Goal: Understand process/instructions

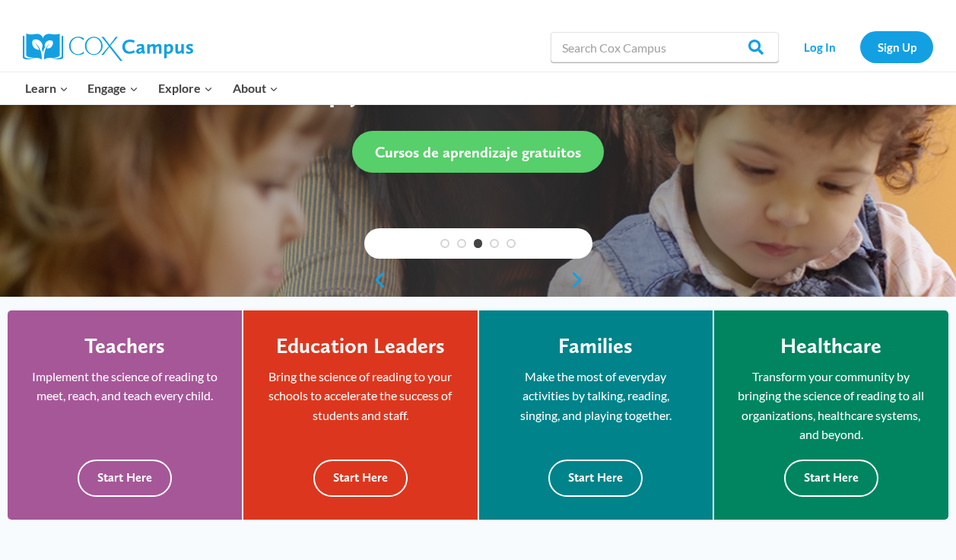
scroll to position [230, 0]
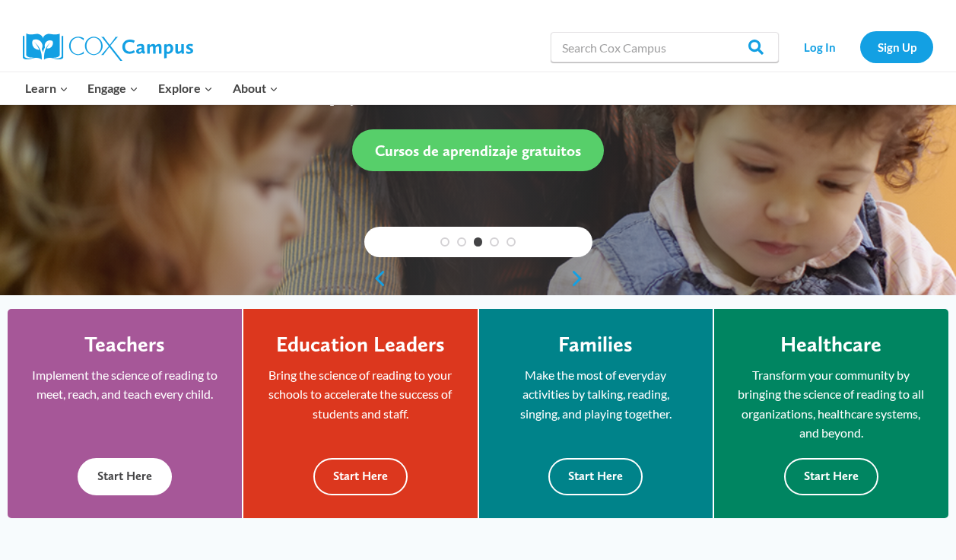
click at [126, 486] on button "Start Here" at bounding box center [125, 476] width 94 height 37
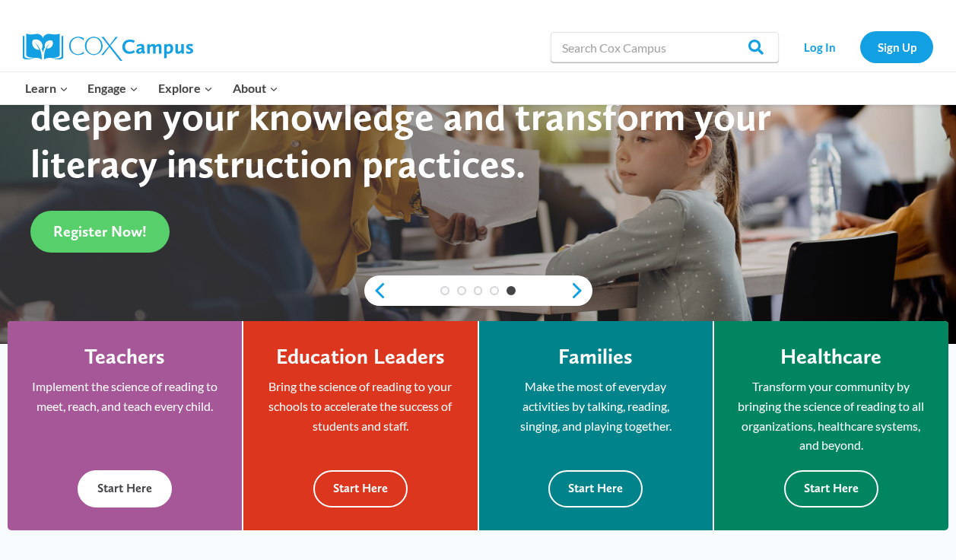
click at [125, 490] on button "Start Here" at bounding box center [125, 488] width 94 height 37
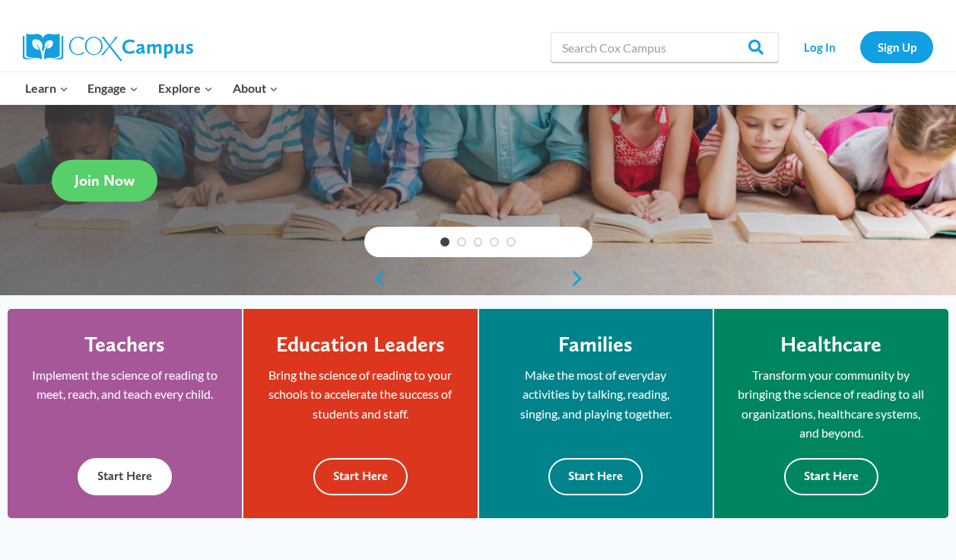
click at [110, 471] on button "Start Here" at bounding box center [125, 476] width 94 height 37
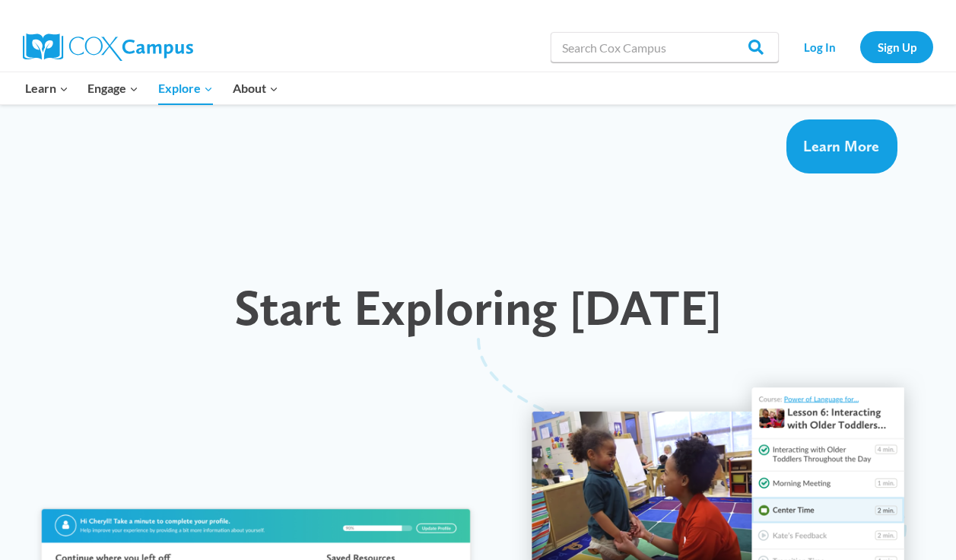
scroll to position [1355, 0]
